Goal: Transaction & Acquisition: Obtain resource

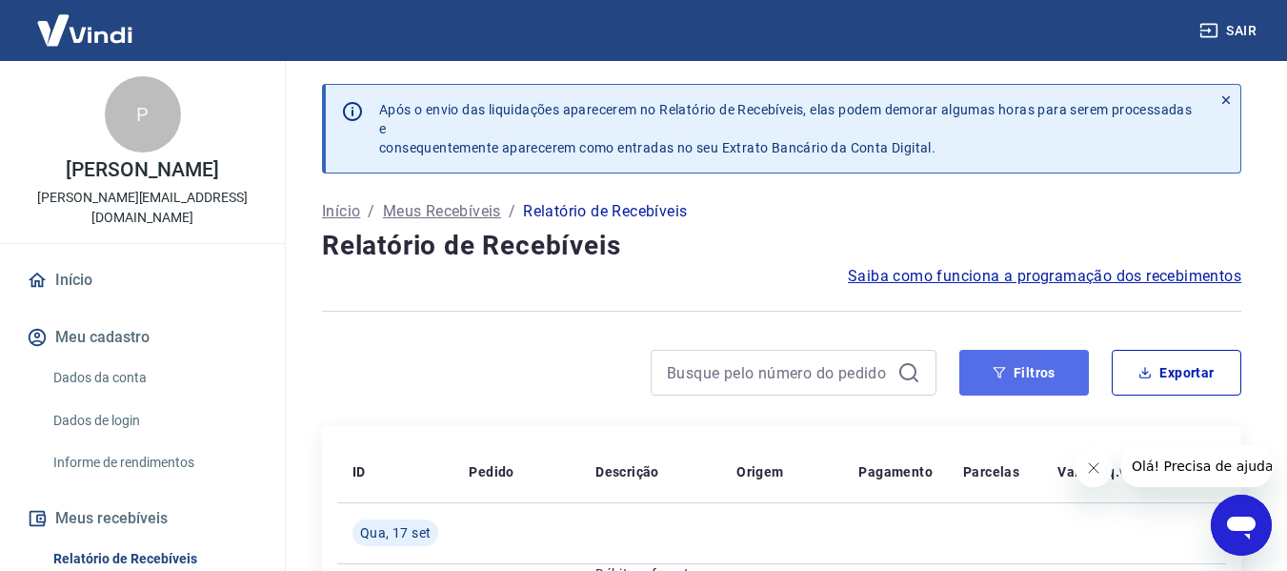
click at [1042, 374] on button "Filtros" at bounding box center [1024, 373] width 130 height 46
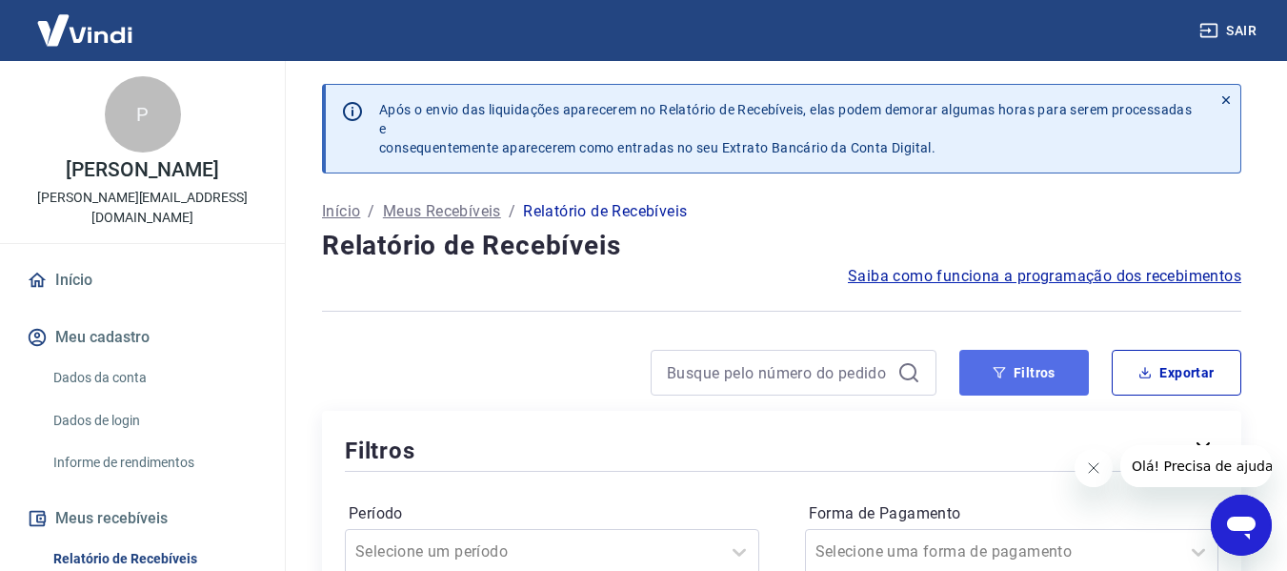
click at [1042, 374] on button "Filtros" at bounding box center [1024, 373] width 130 height 46
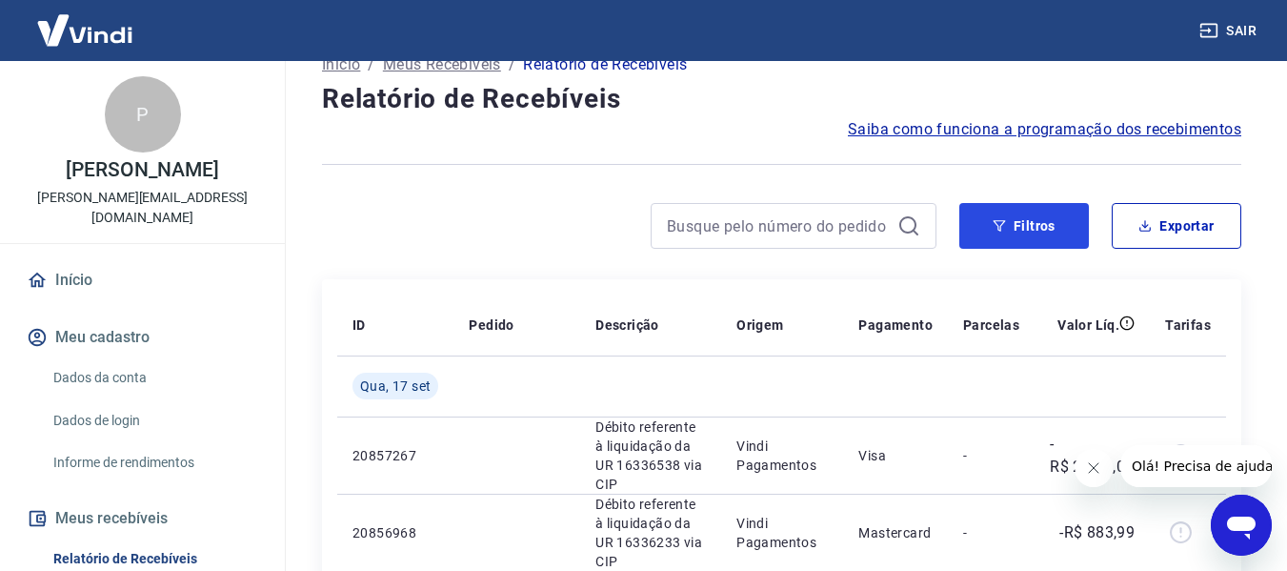
scroll to position [95, 0]
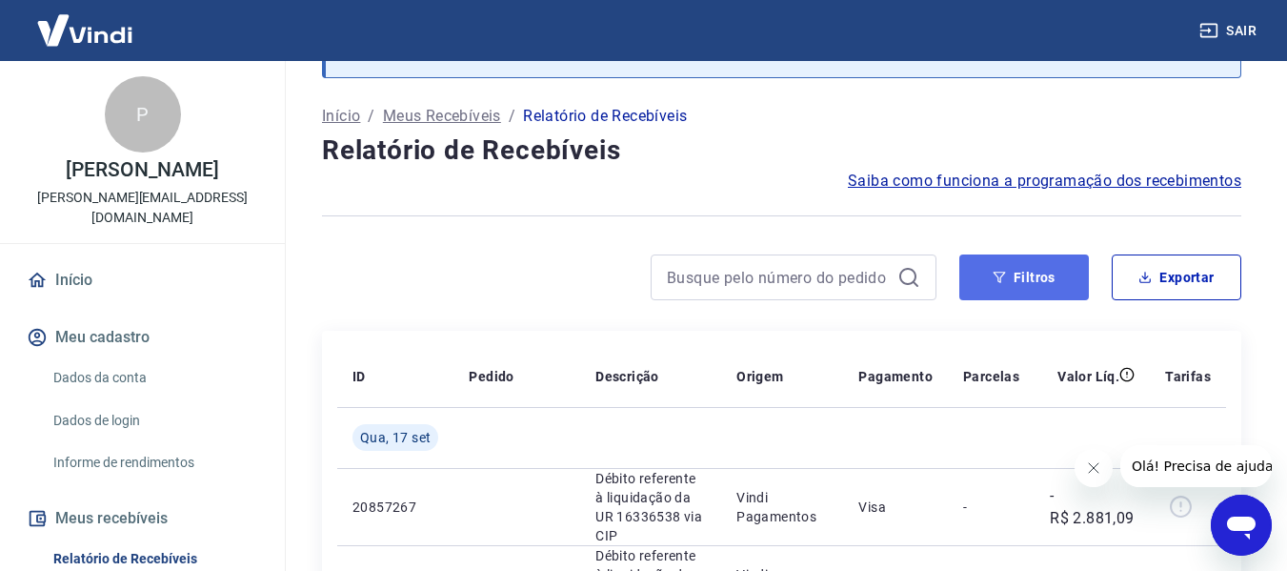
click at [1010, 288] on button "Filtros" at bounding box center [1024, 277] width 130 height 46
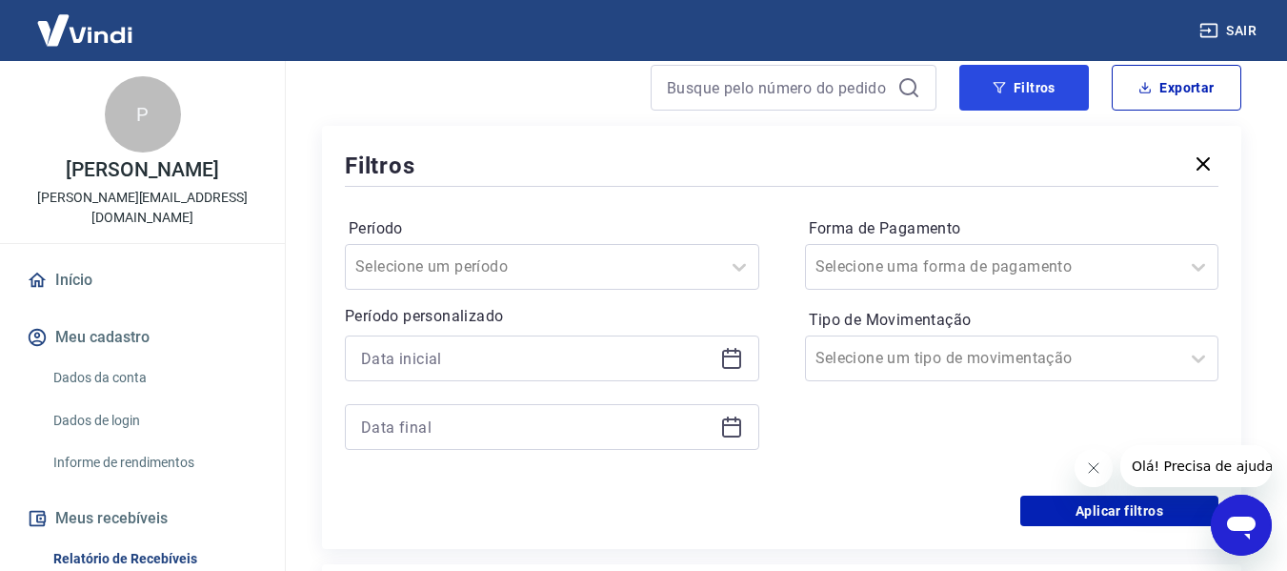
scroll to position [286, 0]
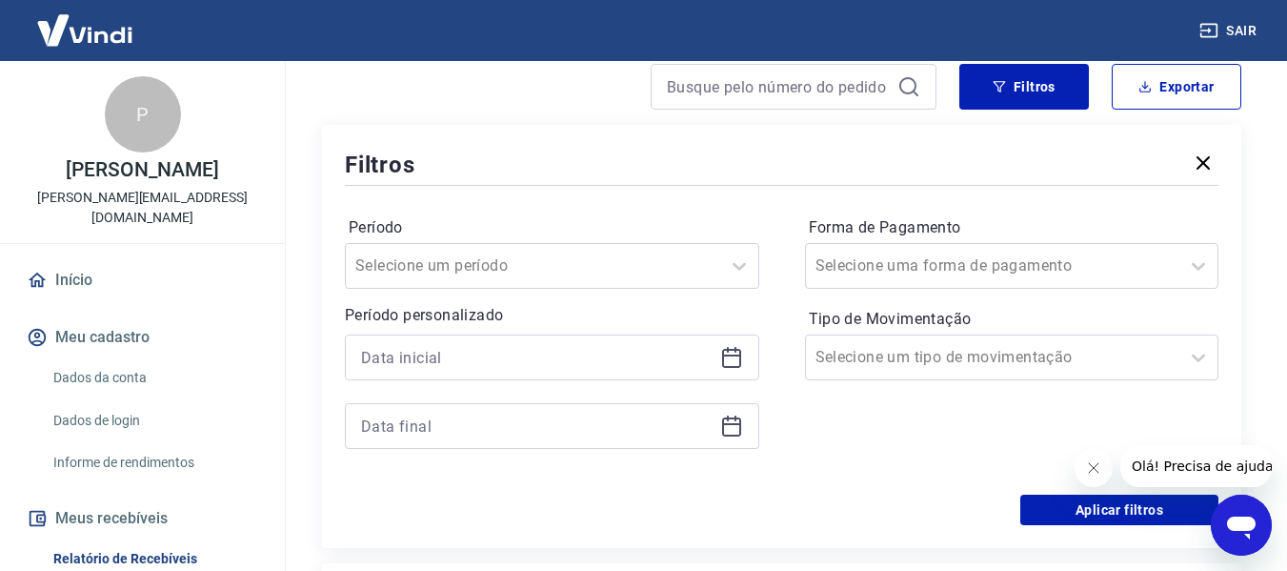
click at [727, 365] on icon at bounding box center [731, 357] width 23 height 23
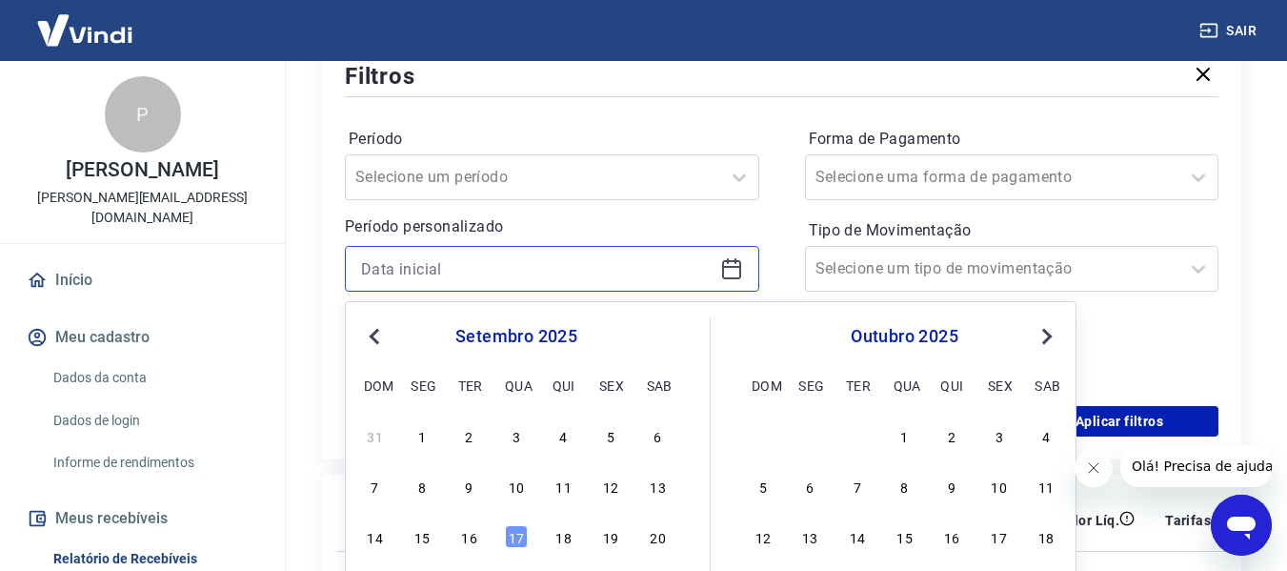
scroll to position [476, 0]
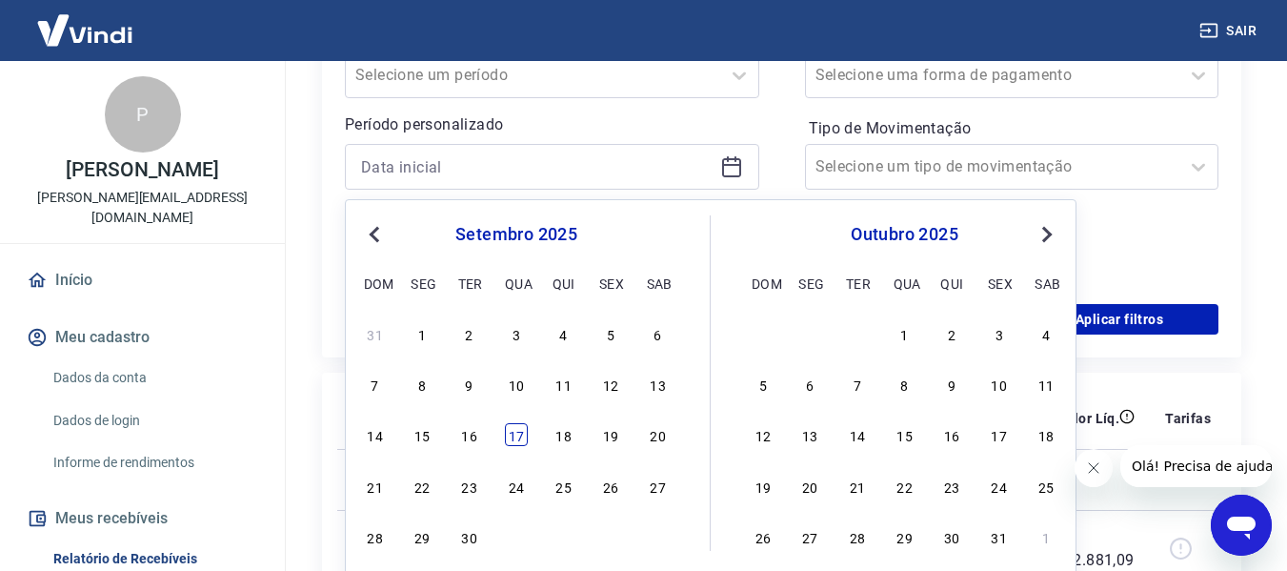
click at [506, 434] on div "17" at bounding box center [516, 434] width 23 height 23
type input "[DATE]"
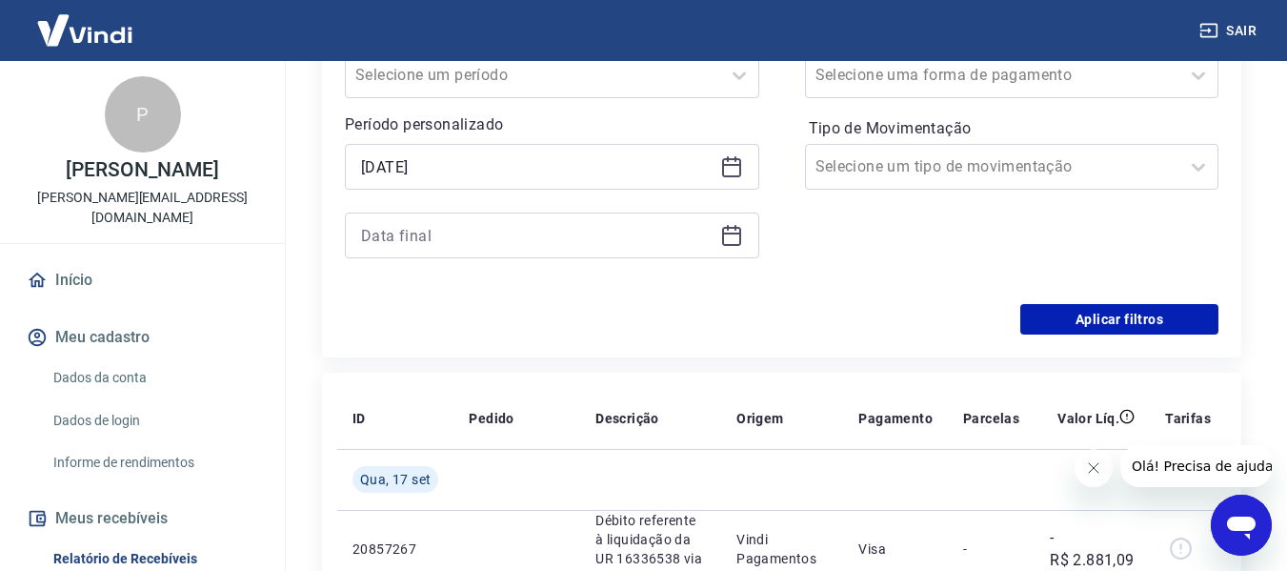
click at [726, 240] on icon at bounding box center [731, 235] width 23 height 23
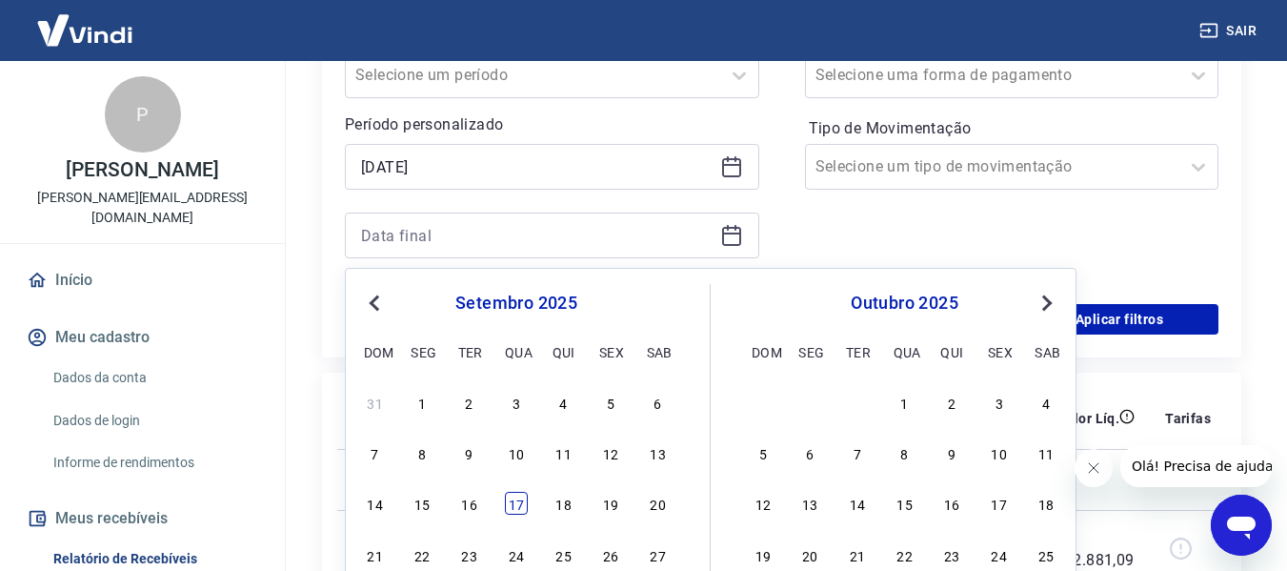
click at [517, 502] on div "17" at bounding box center [516, 503] width 23 height 23
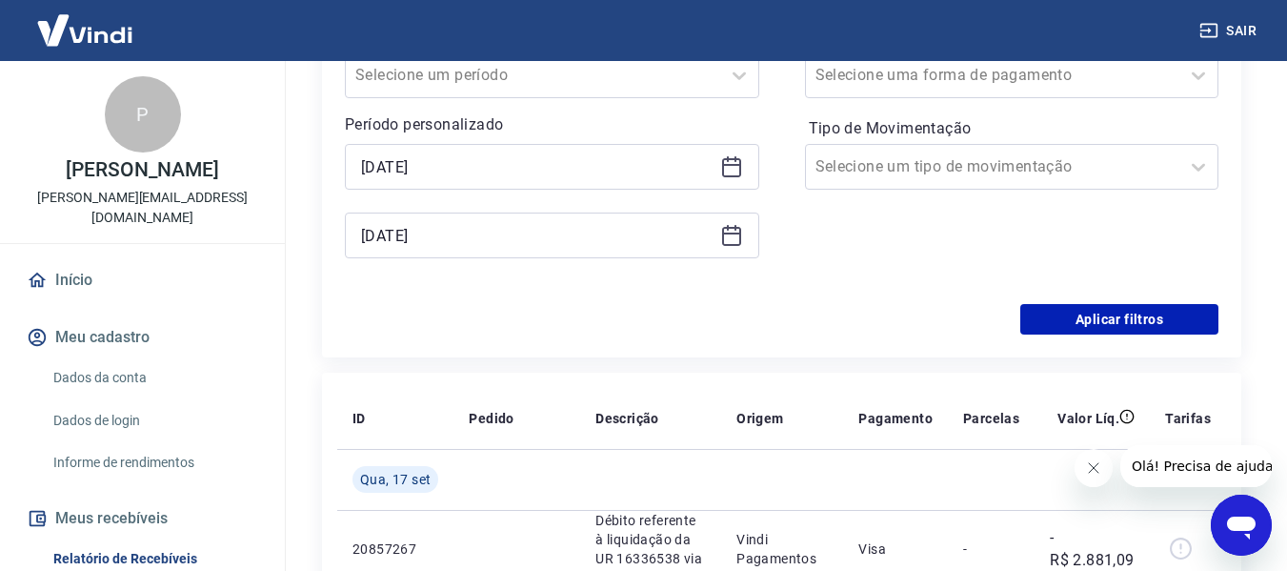
type input "[DATE]"
click at [1126, 306] on button "Aplicar filtros" at bounding box center [1119, 319] width 198 height 30
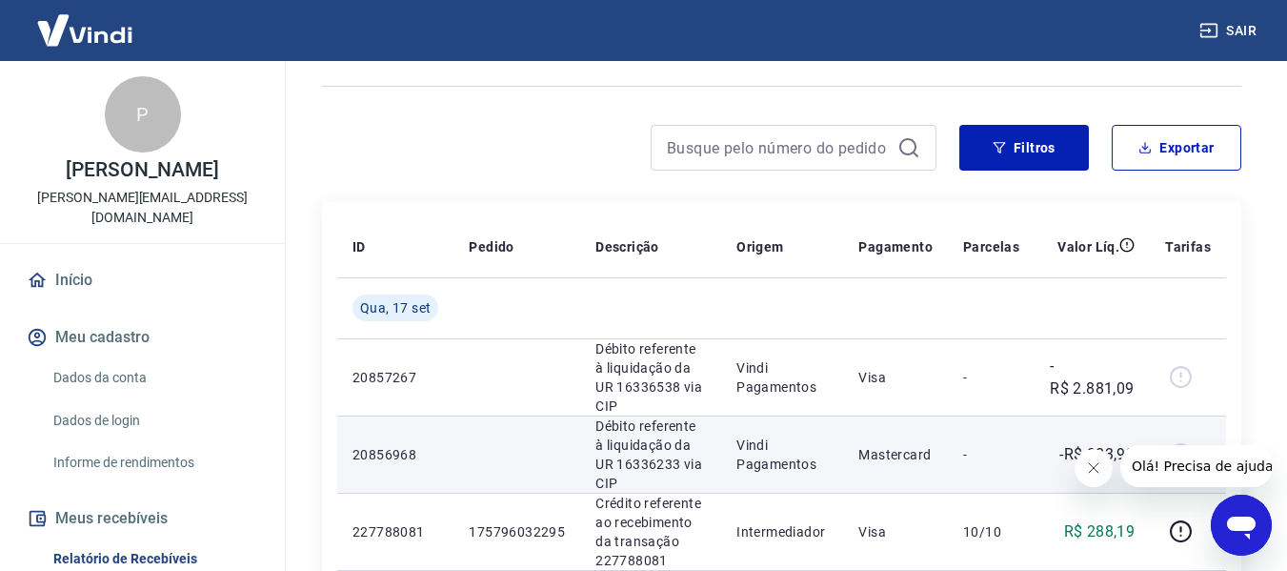
scroll to position [191, 0]
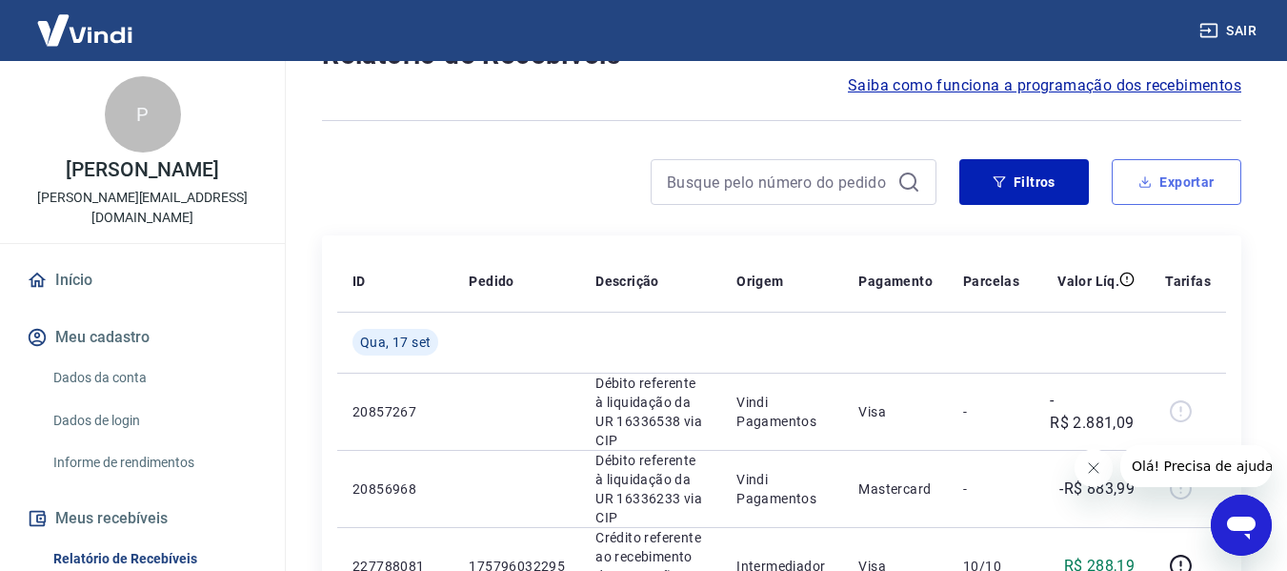
click at [1158, 173] on button "Exportar" at bounding box center [1177, 182] width 130 height 46
type input "[DATE]"
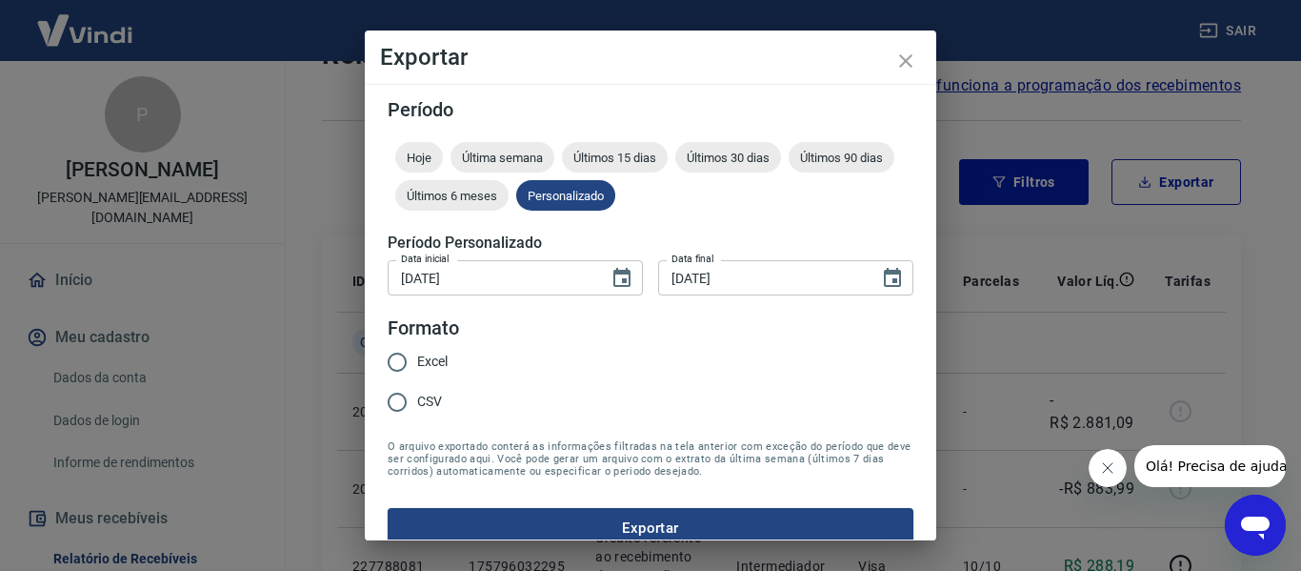
click at [410, 362] on input "Excel" at bounding box center [397, 362] width 40 height 40
radio input "true"
click at [715, 521] on button "Exportar" at bounding box center [651, 528] width 526 height 40
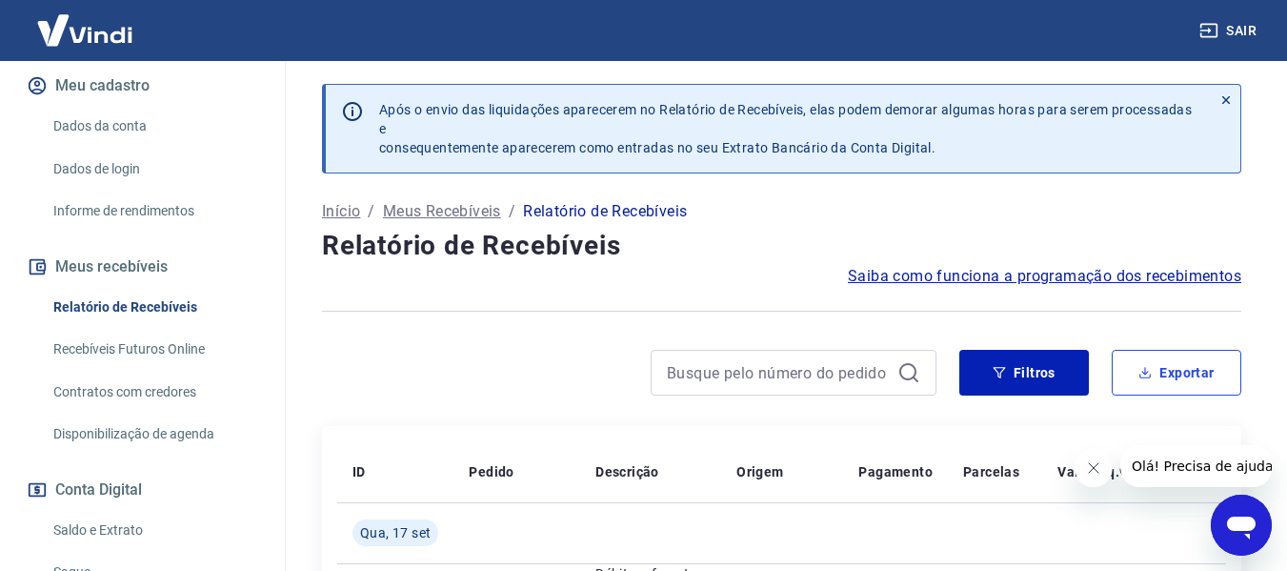
scroll to position [286, 0]
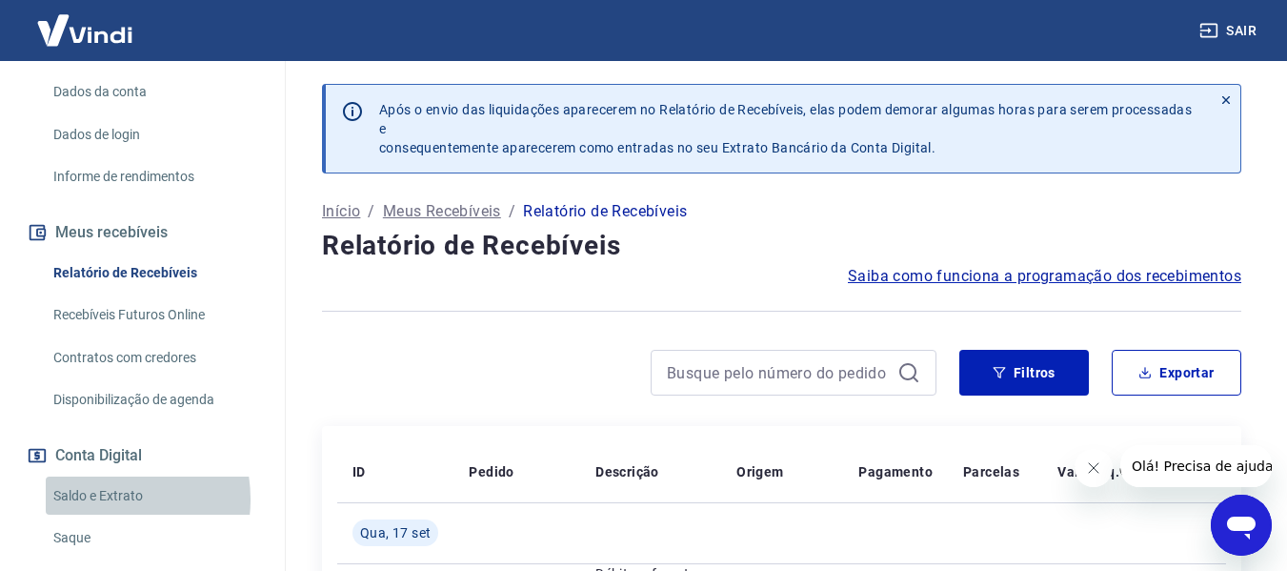
click at [102, 498] on link "Saldo e Extrato" at bounding box center [154, 495] width 216 height 39
